Goal: Task Accomplishment & Management: Use online tool/utility

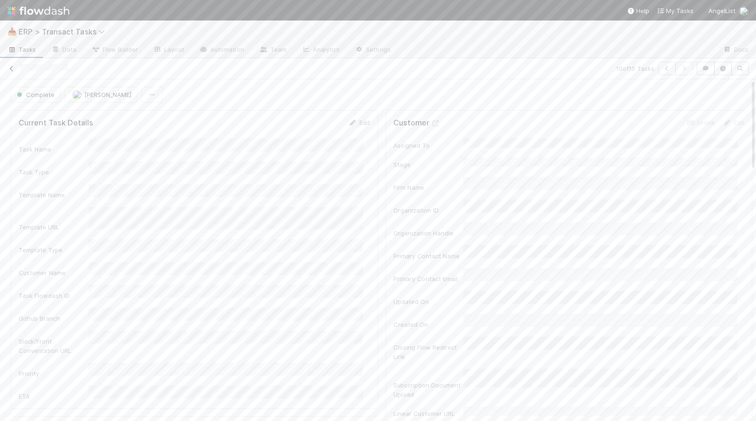
click at [13, 69] on icon at bounding box center [11, 69] width 9 height 6
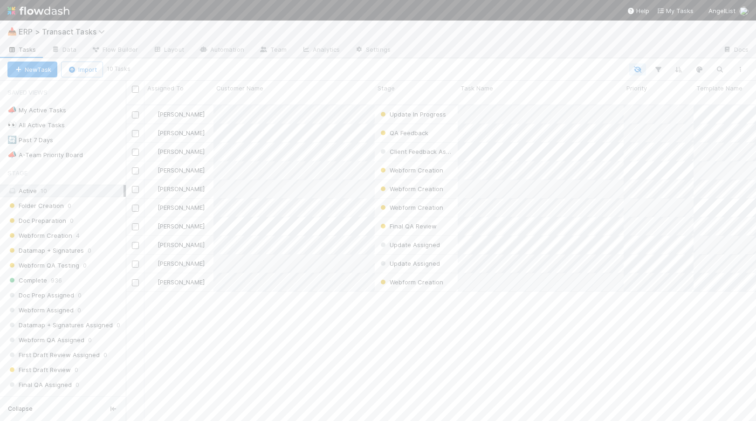
scroll to position [316, 623]
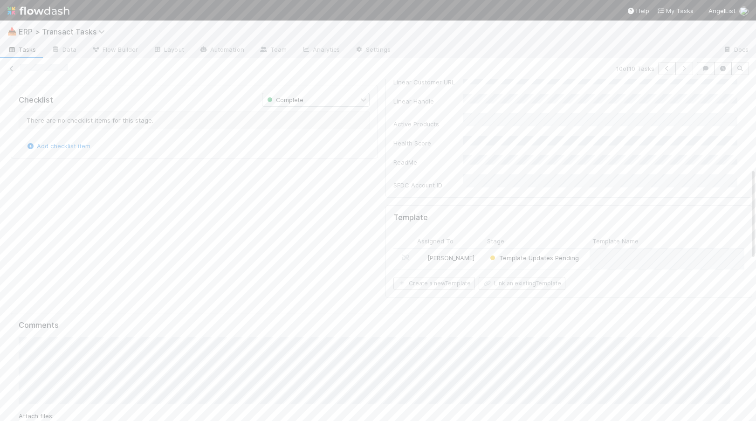
scroll to position [332, 0]
click at [474, 248] on div "[PERSON_NAME]" at bounding box center [449, 258] width 70 height 20
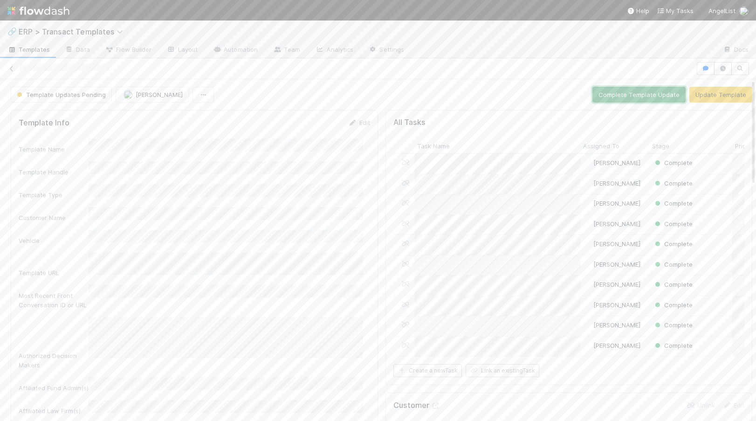
click at [630, 95] on button "Complete Template Update" at bounding box center [638, 95] width 93 height 16
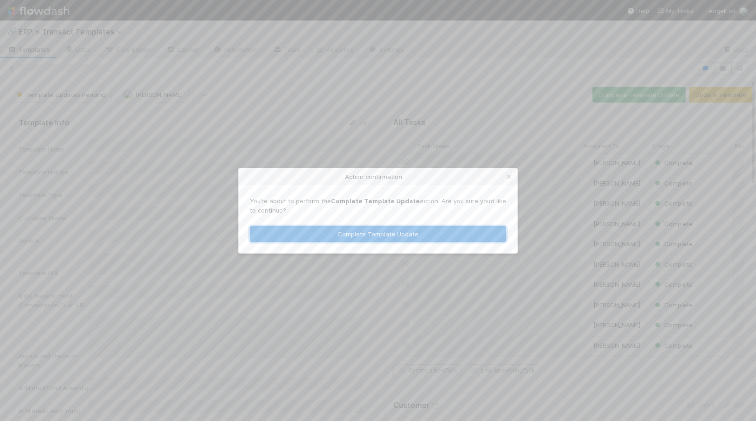
click at [351, 232] on button "Complete Template Update" at bounding box center [378, 234] width 256 height 16
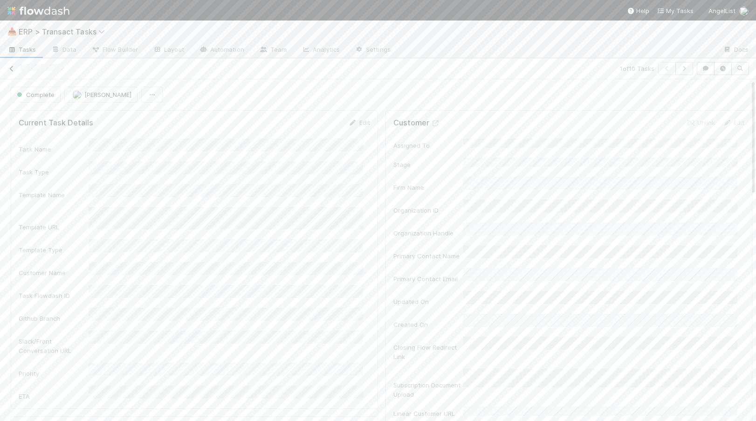
click at [11, 69] on icon at bounding box center [11, 69] width 9 height 6
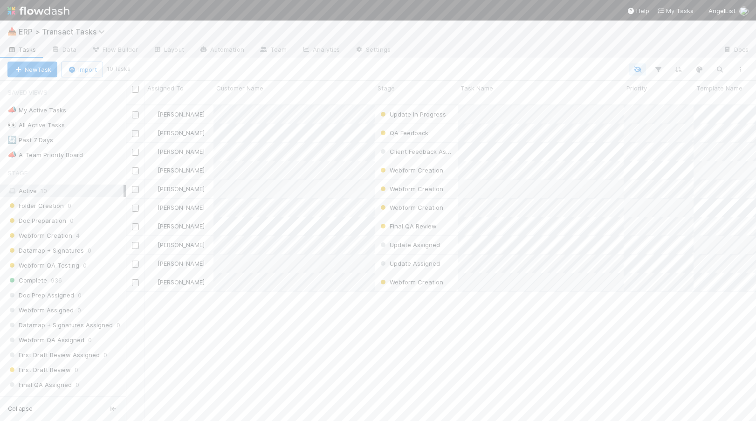
scroll to position [316, 623]
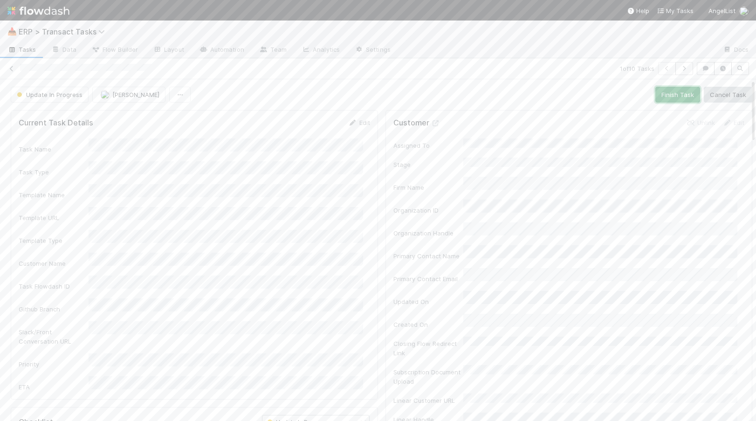
click at [675, 96] on button "Finish Task" at bounding box center [677, 95] width 45 height 16
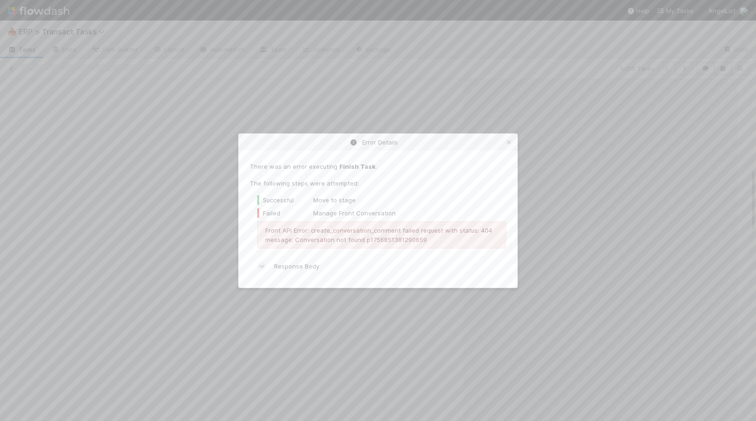
scroll to position [575, 0]
click at [509, 142] on icon at bounding box center [508, 142] width 9 height 6
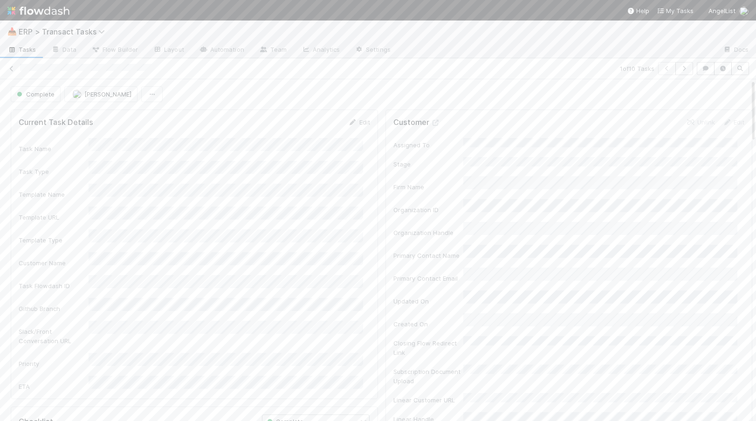
scroll to position [0, 0]
click at [13, 70] on icon at bounding box center [11, 69] width 9 height 6
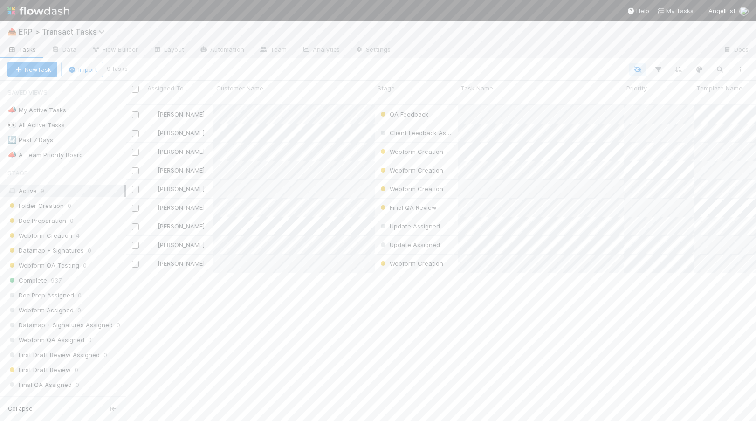
scroll to position [316, 623]
